Goal: Register for event/course

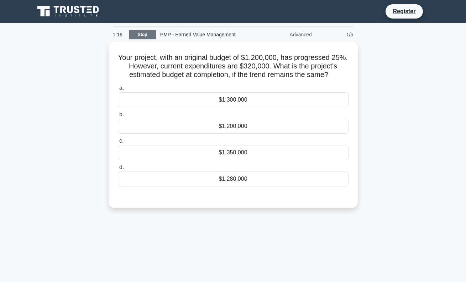
click at [139, 33] on link "Stop" at bounding box center [142, 34] width 27 height 9
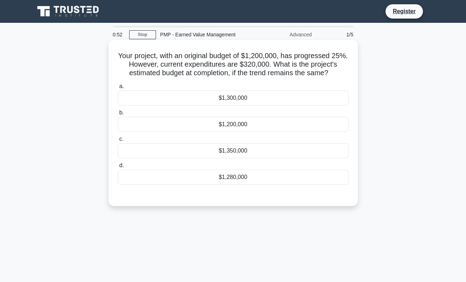
click at [198, 178] on div "$1,280,000" at bounding box center [233, 176] width 231 height 15
click at [118, 168] on input "d. $1,280,000" at bounding box center [118, 165] width 0 height 5
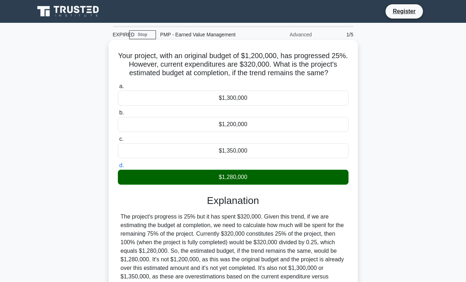
scroll to position [103, 0]
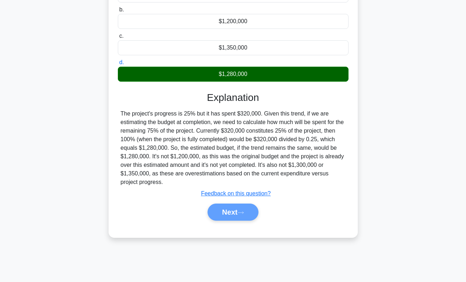
click at [233, 214] on div "Next" at bounding box center [233, 211] width 234 height 17
click at [244, 211] on div "Next" at bounding box center [233, 211] width 234 height 17
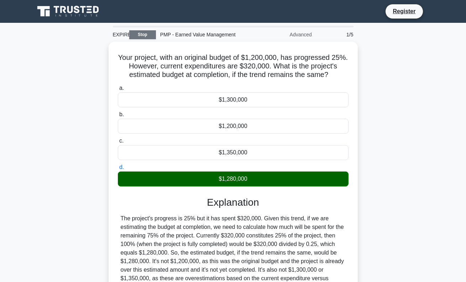
click at [151, 36] on link "Stop" at bounding box center [142, 34] width 27 height 9
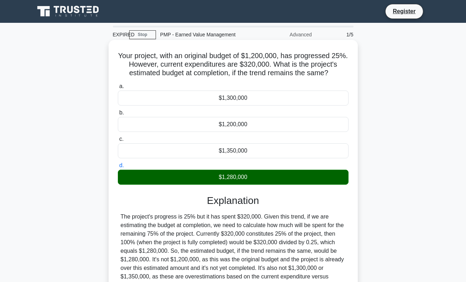
scroll to position [103, 0]
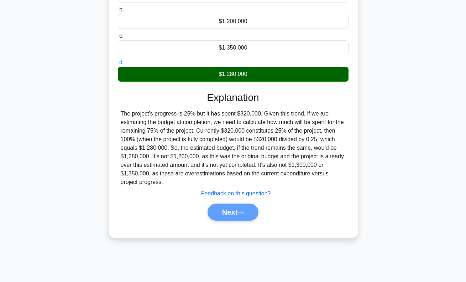
click at [243, 211] on div "Next" at bounding box center [233, 211] width 234 height 17
click at [231, 74] on div "$1,280,000" at bounding box center [233, 74] width 231 height 15
click at [118, 65] on input "d. $1,280,000" at bounding box center [118, 62] width 0 height 5
click at [228, 50] on div "$1,350,000" at bounding box center [233, 47] width 231 height 15
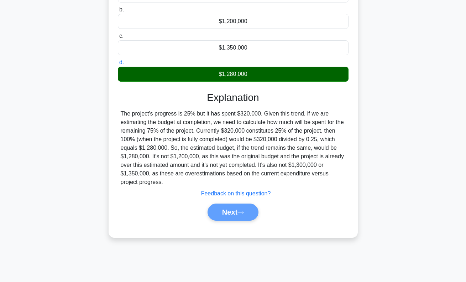
click at [118, 38] on input "c. $1,350,000" at bounding box center [118, 36] width 0 height 5
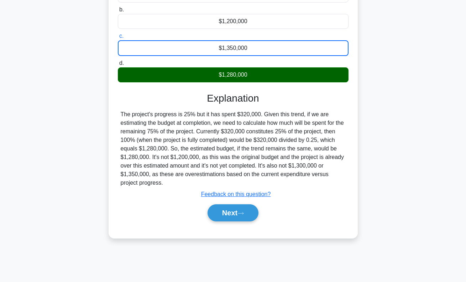
click at [229, 51] on div "$1,350,000" at bounding box center [233, 48] width 231 height 16
click at [118, 38] on input "c. $1,350,000" at bounding box center [118, 36] width 0 height 5
click at [225, 77] on div "$1,280,000" at bounding box center [233, 74] width 231 height 15
click at [118, 65] on input "d. $1,280,000" at bounding box center [118, 63] width 0 height 5
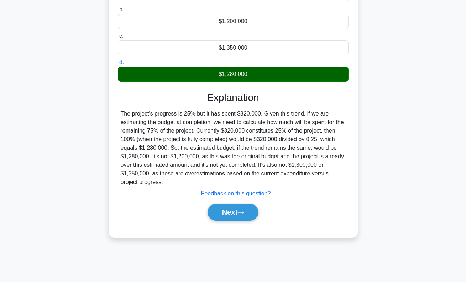
click at [225, 77] on div "$1,280,000" at bounding box center [233, 74] width 231 height 15
click at [118, 65] on input "d. $1,280,000" at bounding box center [118, 62] width 0 height 5
click at [235, 211] on button "Next" at bounding box center [233, 211] width 51 height 17
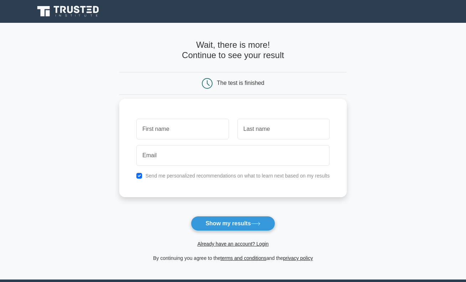
click at [141, 174] on input "checkbox" at bounding box center [139, 176] width 6 height 6
checkbox input "false"
click at [161, 131] on input "text" at bounding box center [182, 129] width 92 height 21
type input "[PERSON_NAME]"
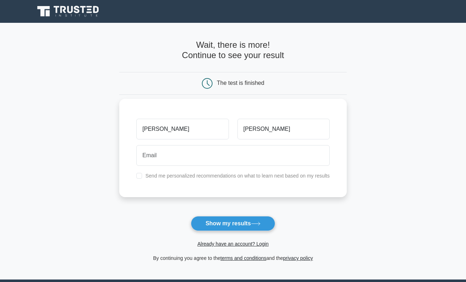
click at [254, 168] on div "[PERSON_NAME] Send me personalized recommendations on what to learn next based …" at bounding box center [232, 148] width 227 height 98
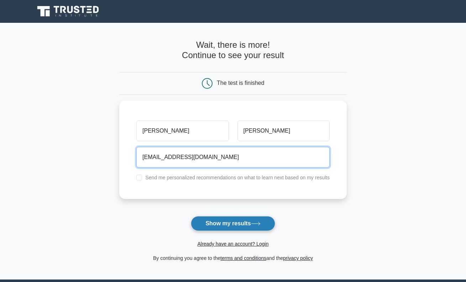
type input "[EMAIL_ADDRESS][DOMAIN_NAME]"
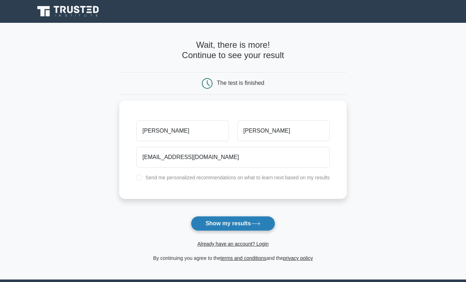
click at [237, 222] on button "Show my results" at bounding box center [233, 223] width 84 height 15
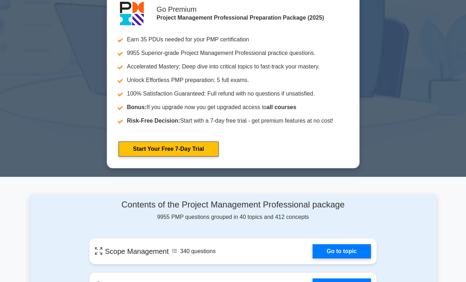
scroll to position [399, 0]
